Goal: Transaction & Acquisition: Subscribe to service/newsletter

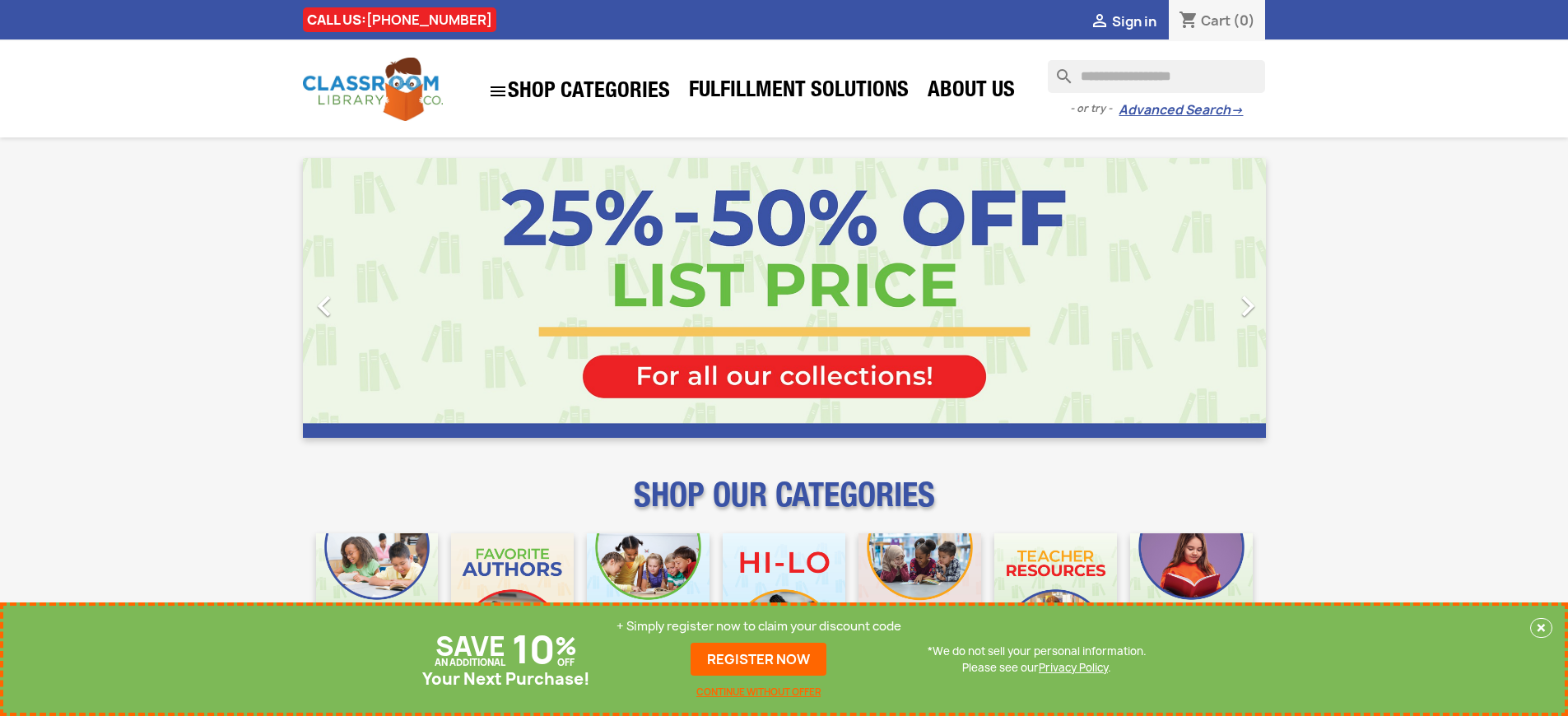
click at [759, 627] on p "+ Simply register now to claim your discount code" at bounding box center [758, 626] width 285 height 16
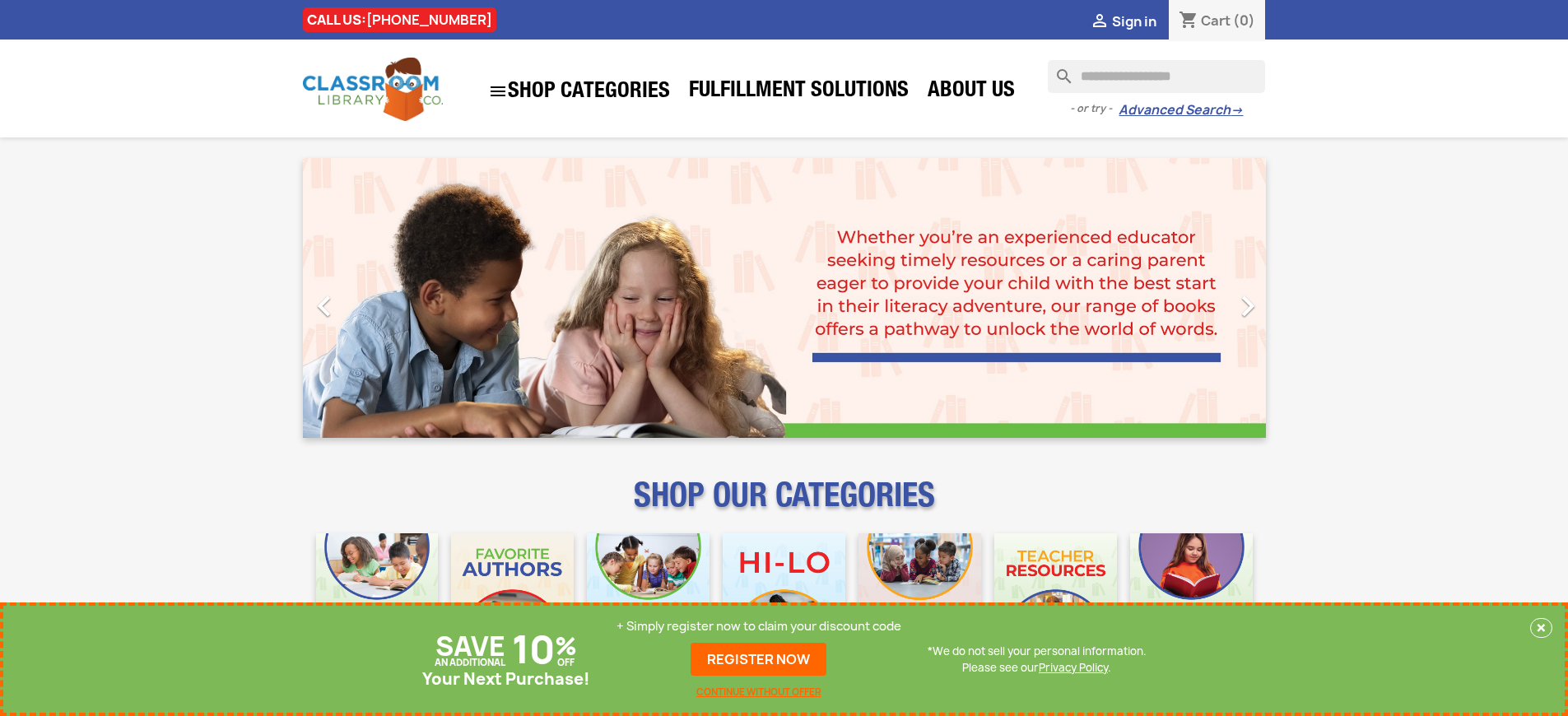
click at [759, 627] on p "+ Simply register now to claim your discount code" at bounding box center [758, 626] width 285 height 16
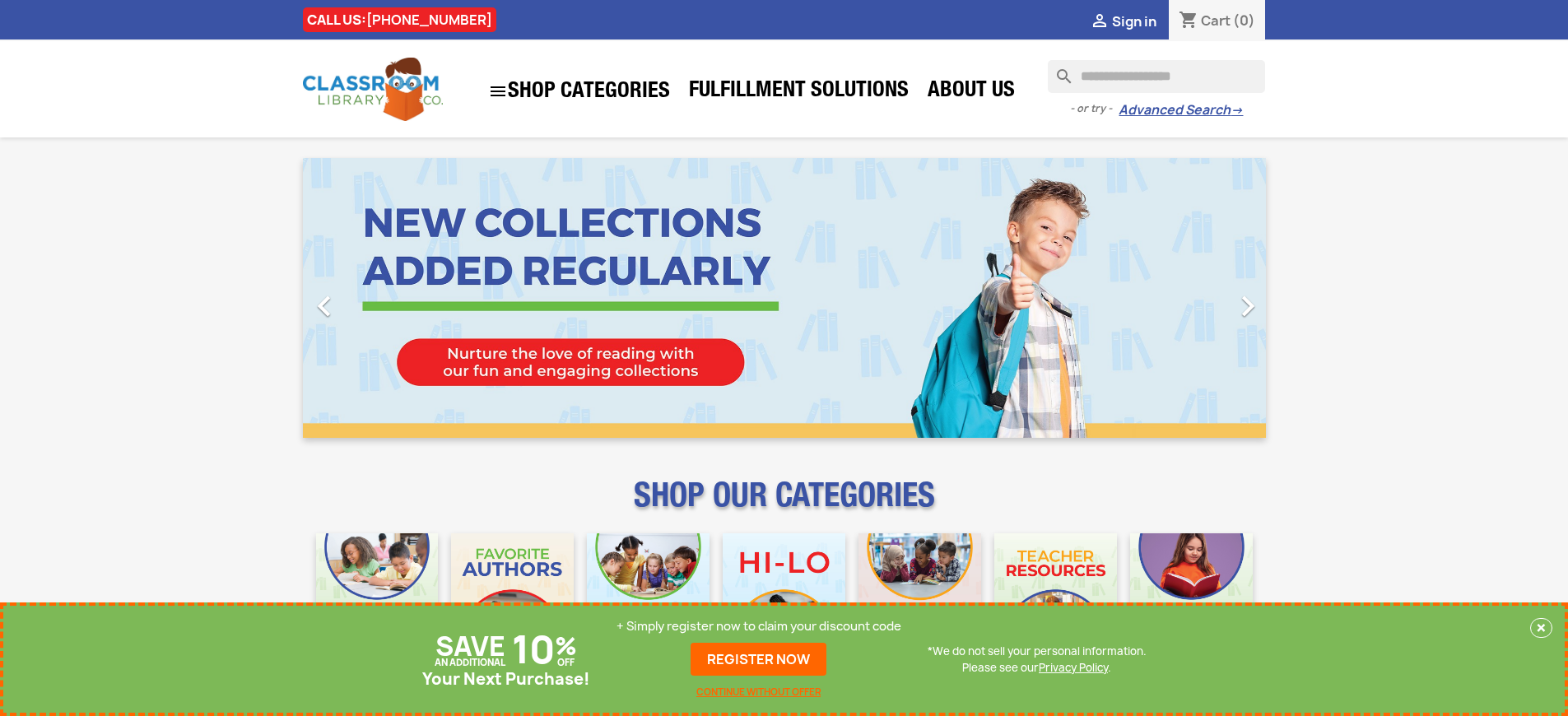
click at [759, 627] on p "+ Simply register now to claim your discount code" at bounding box center [758, 626] width 285 height 16
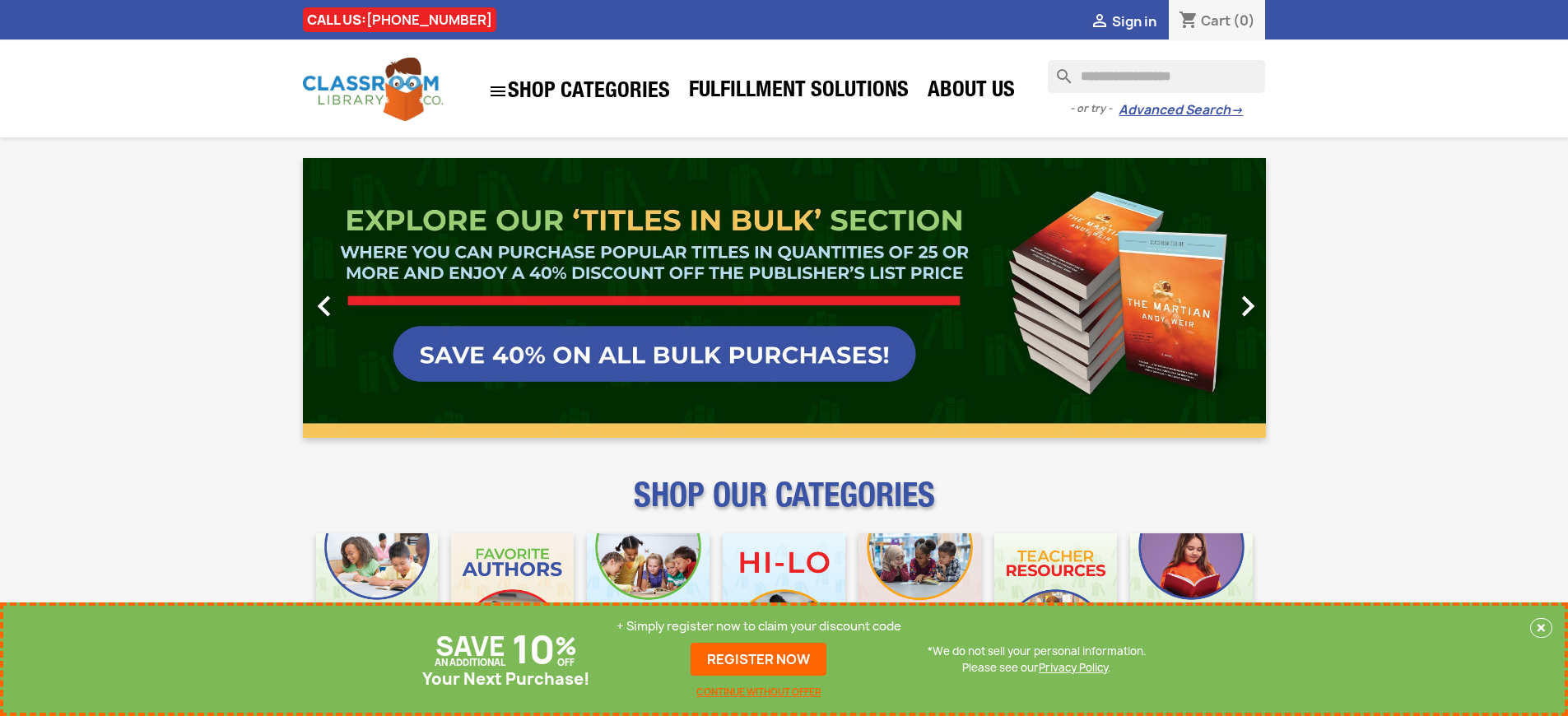
click at [759, 627] on p "+ Simply register now to claim your discount code" at bounding box center [758, 626] width 285 height 16
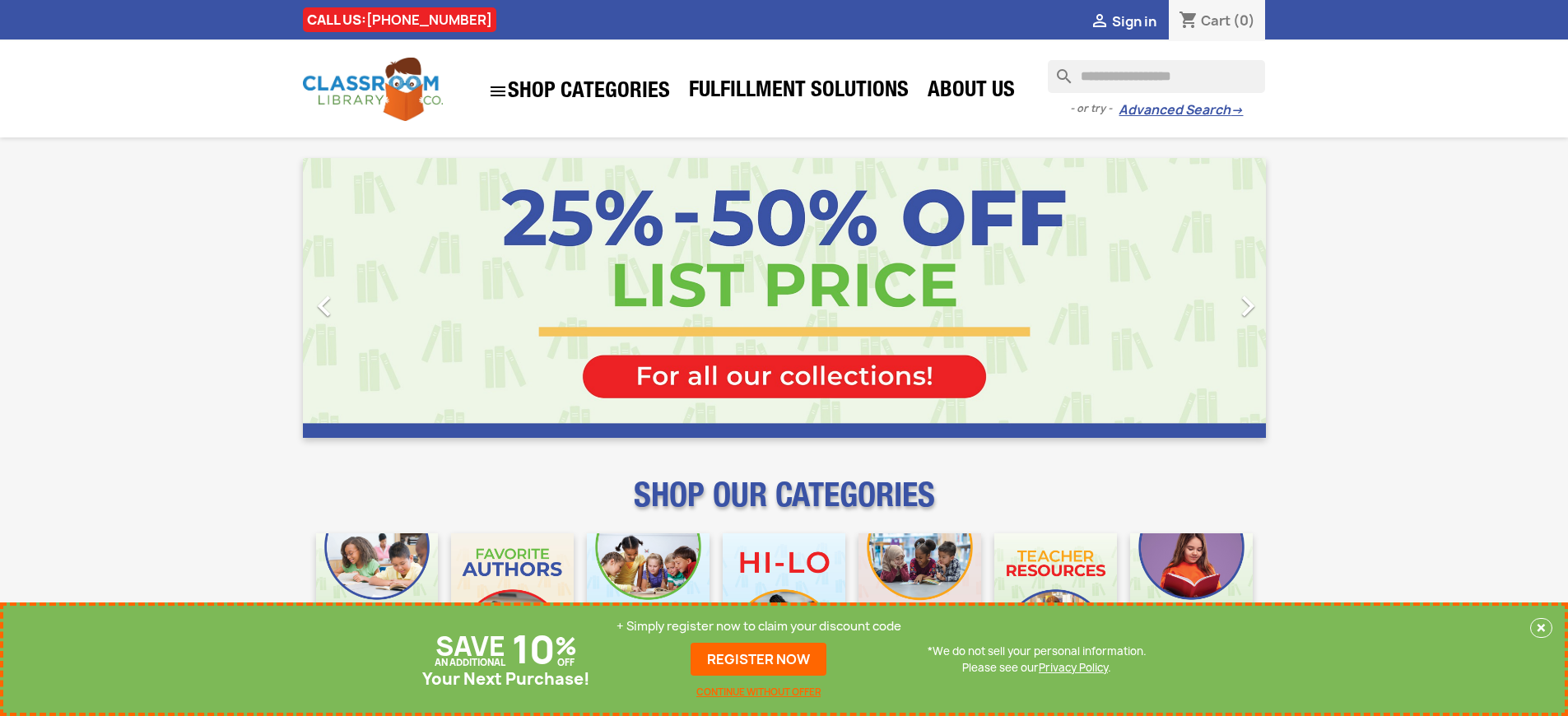
click at [759, 627] on p "+ Simply register now to claim your discount code" at bounding box center [758, 626] width 285 height 16
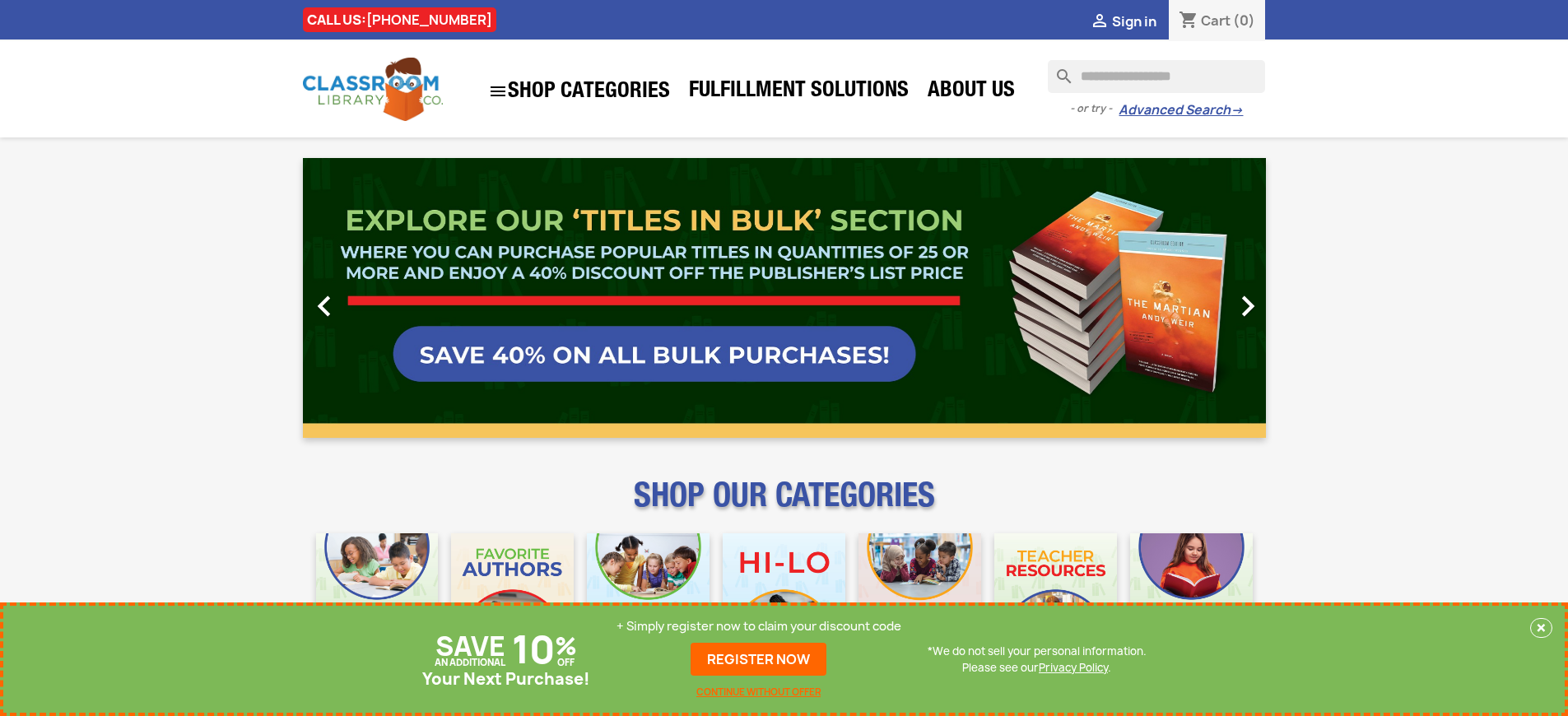
click at [759, 627] on p "+ Simply register now to claim your discount code" at bounding box center [758, 626] width 285 height 16
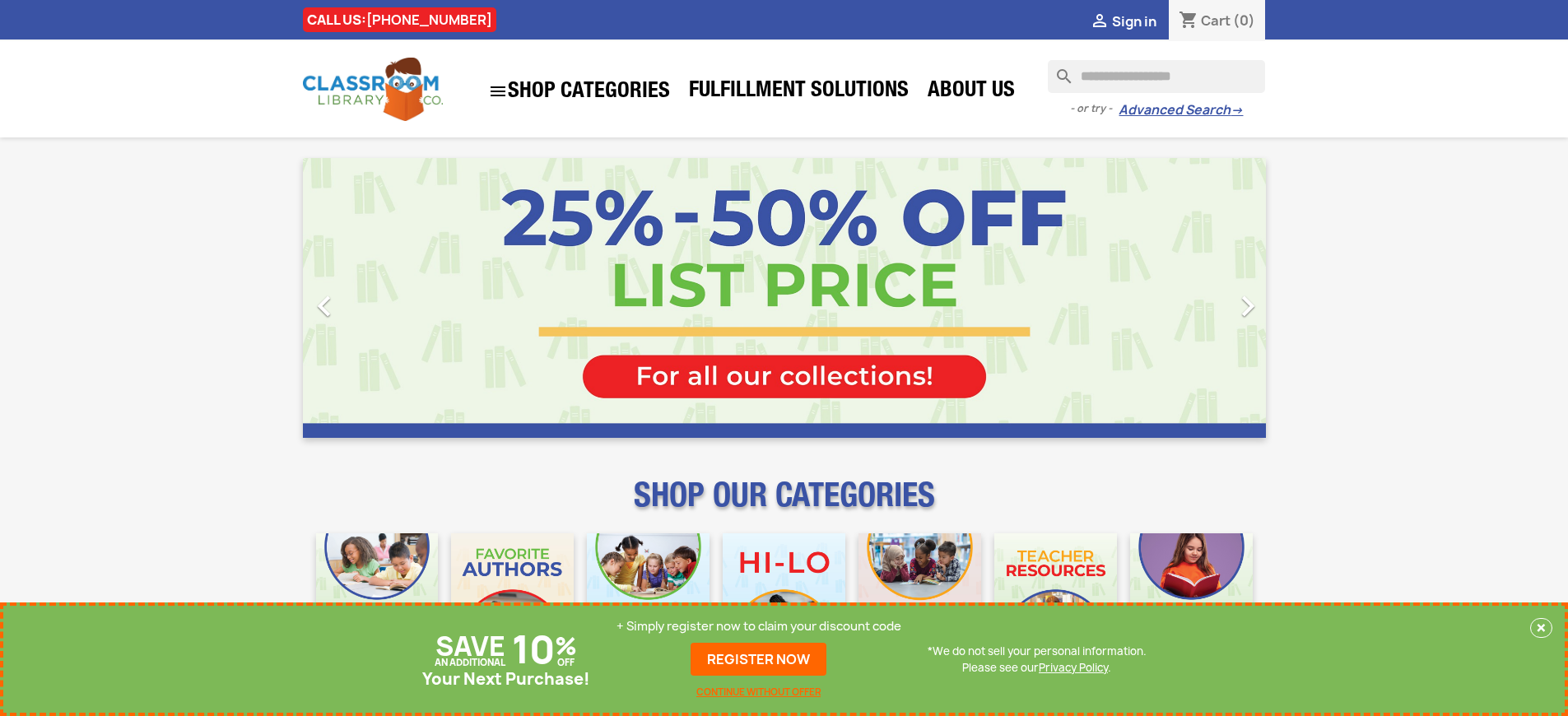
click at [759, 627] on p "+ Simply register now to claim your discount code" at bounding box center [758, 626] width 285 height 16
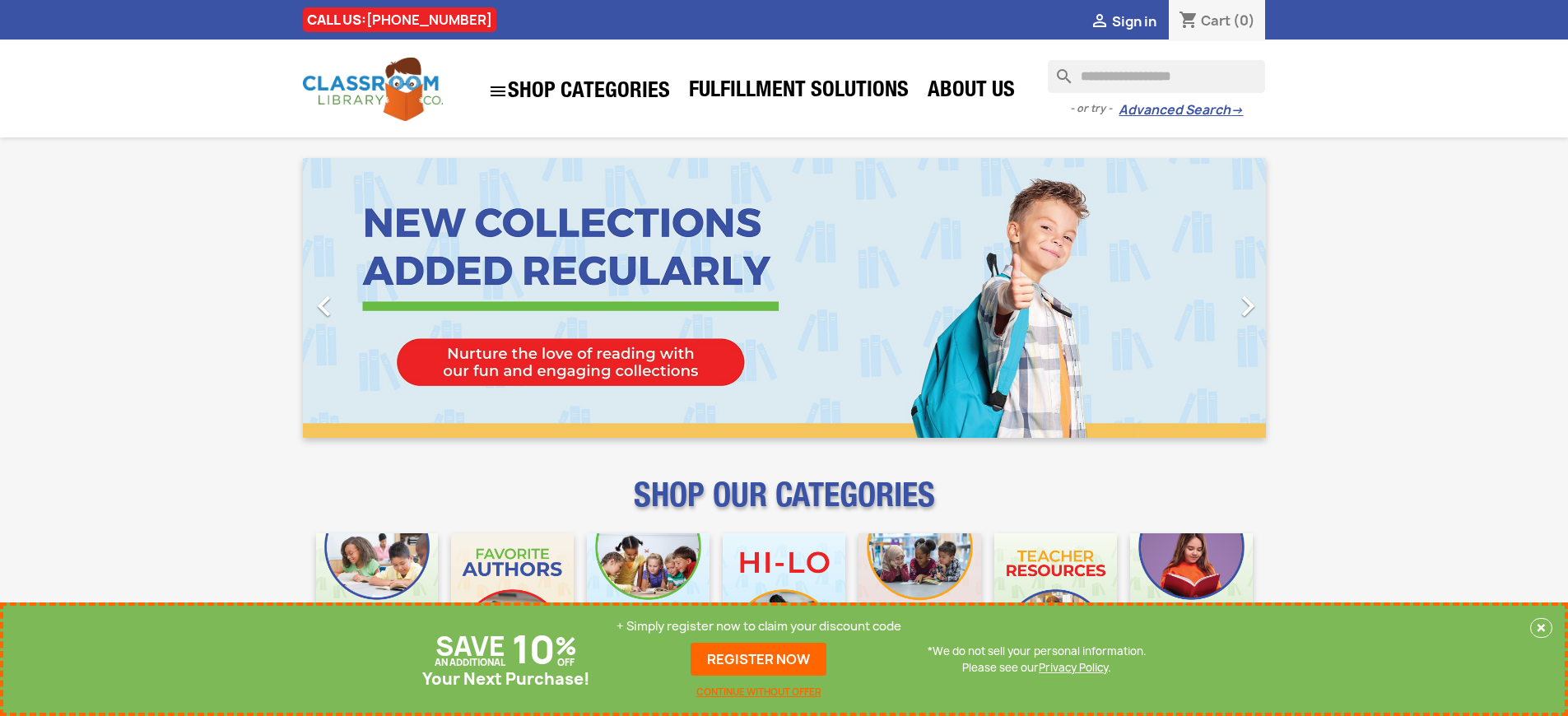
click at [759, 627] on p "+ Simply register now to claim your discount code" at bounding box center [758, 626] width 285 height 16
